Goal: Transaction & Acquisition: Purchase product/service

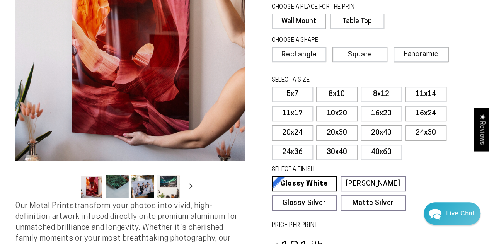
click at [427, 58] on label "Panoramic" at bounding box center [421, 54] width 55 height 15
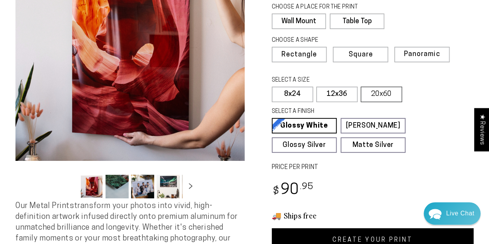
click at [387, 97] on label "20x60" at bounding box center [381, 94] width 41 height 15
click at [331, 99] on label "12x36" at bounding box center [336, 94] width 41 height 15
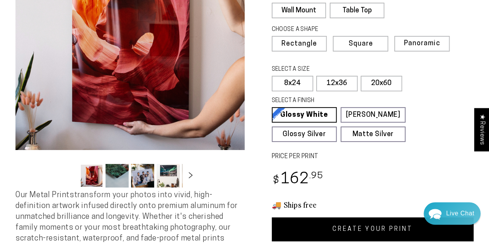
scroll to position [132, 0]
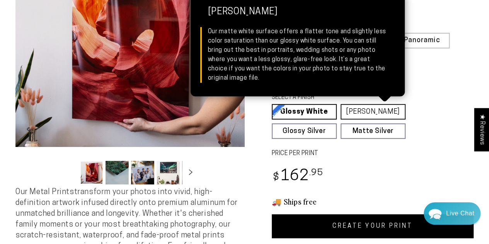
click at [359, 112] on link "[PERSON_NAME] Matte White Our matte white surface offers a flatter tone and sli…" at bounding box center [373, 111] width 65 height 15
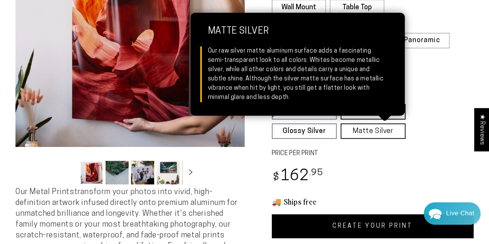
click at [378, 127] on link "Matte Silver Matte Silver Our raw silver matte aluminum surface adds a fascinat…" at bounding box center [373, 130] width 65 height 15
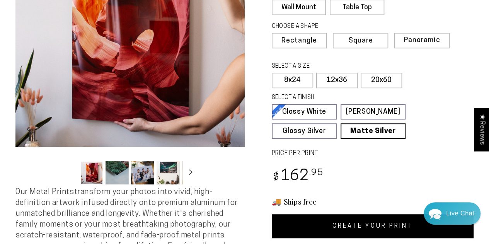
click at [365, 151] on label "PRICE PER PRINT" at bounding box center [373, 153] width 202 height 9
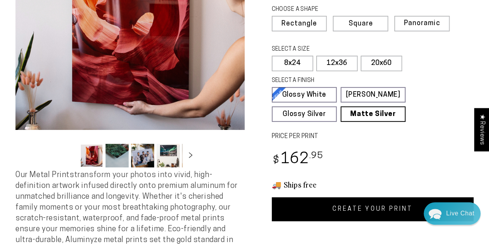
scroll to position [149, 0]
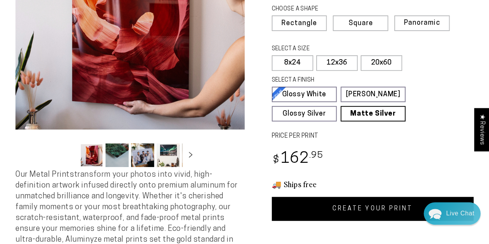
click at [348, 202] on link "CREATE YOUR PRINT" at bounding box center [373, 209] width 202 height 24
